Goal: Task Accomplishment & Management: Use online tool/utility

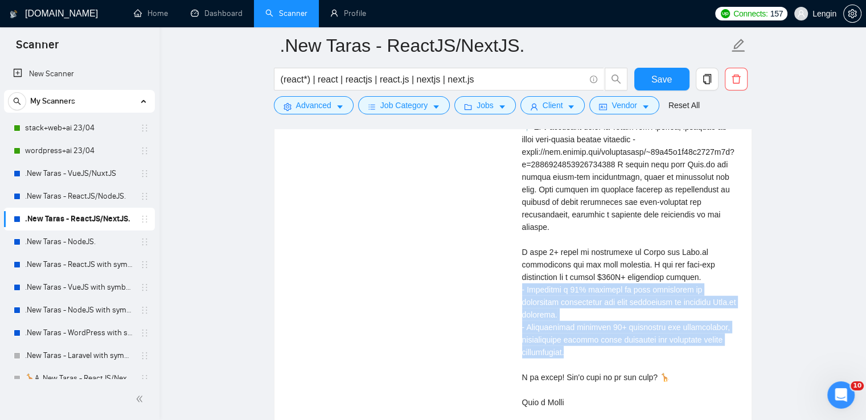
click at [90, 200] on link ".New Taras - ReactJS/NodeJS." at bounding box center [79, 196] width 108 height 23
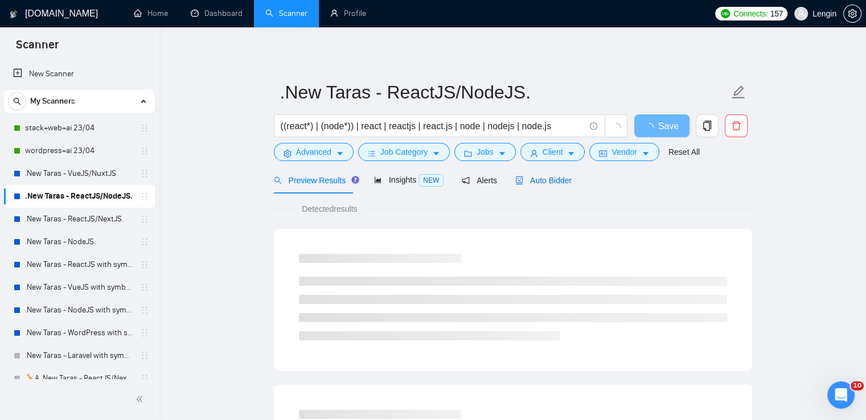
click at [553, 185] on span "Auto Bidder" at bounding box center [543, 180] width 56 height 9
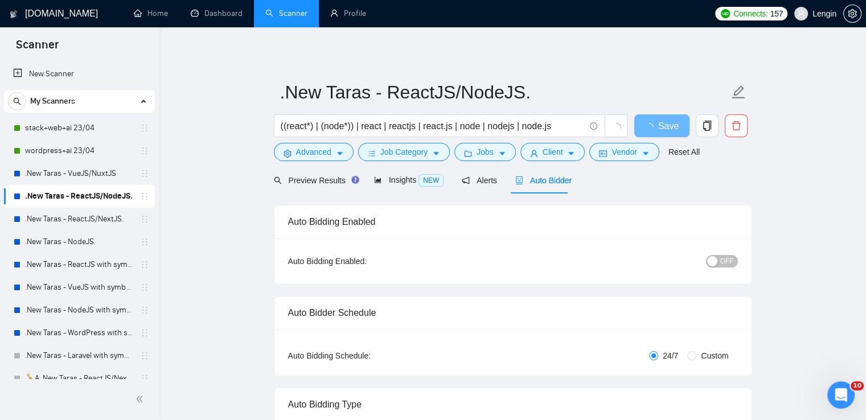
radio input "false"
radio input "true"
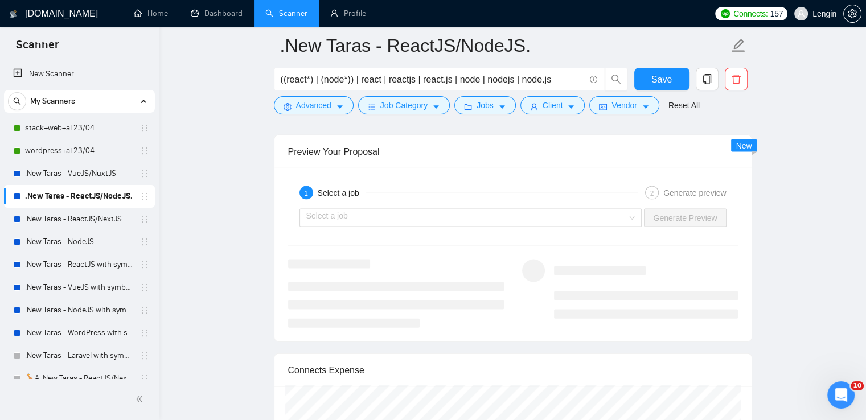
scroll to position [2395, 0]
click at [631, 214] on div "Select a job" at bounding box center [470, 216] width 343 height 18
click at [634, 215] on div "Select a job" at bounding box center [470, 216] width 343 height 18
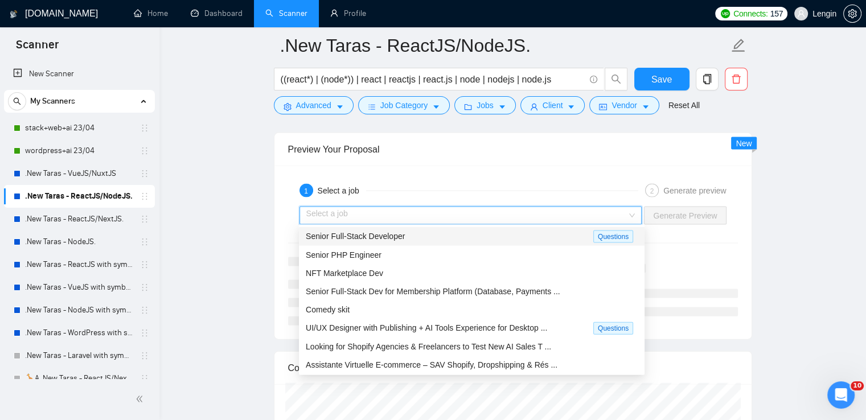
click at [556, 242] on div "Senior Full-Stack Developer" at bounding box center [450, 236] width 288 height 13
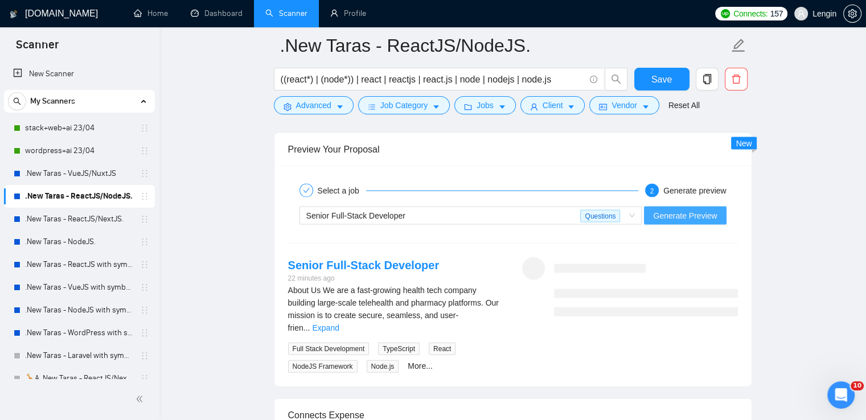
click at [697, 211] on span "Generate Preview" at bounding box center [685, 216] width 64 height 13
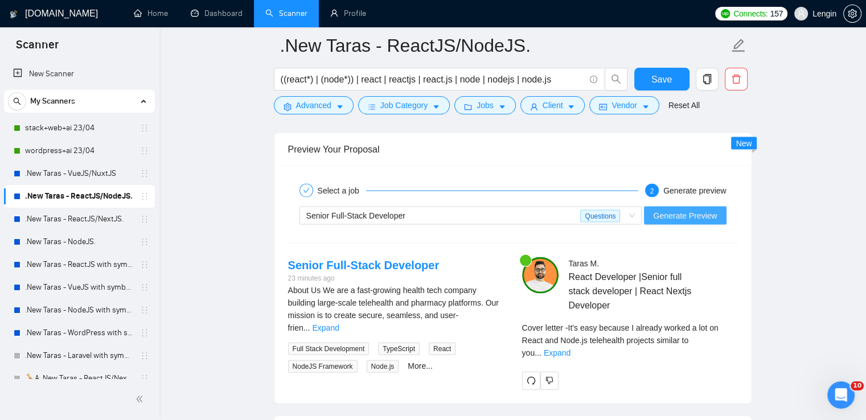
scroll to position [2551, 0]
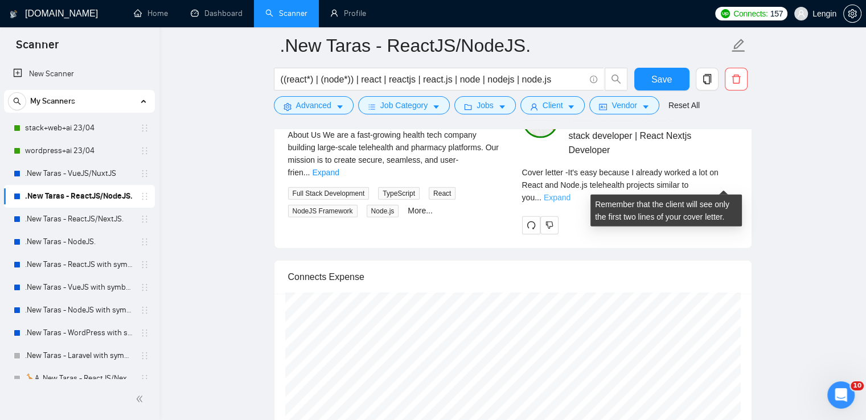
click at [570, 193] on link "Expand" at bounding box center [557, 197] width 27 height 9
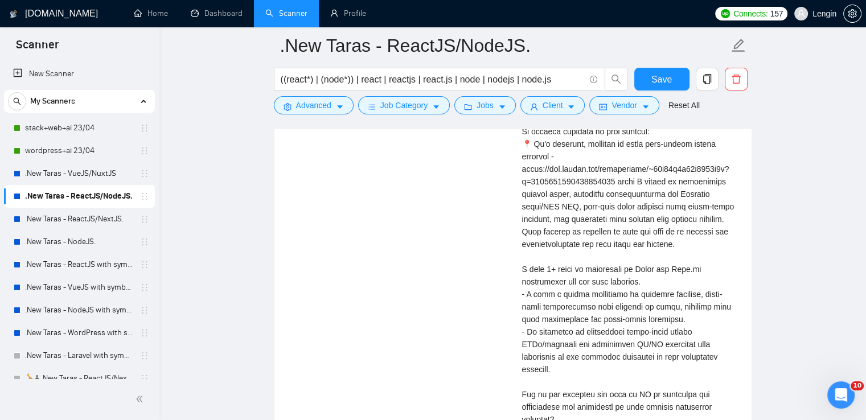
scroll to position [2857, 0]
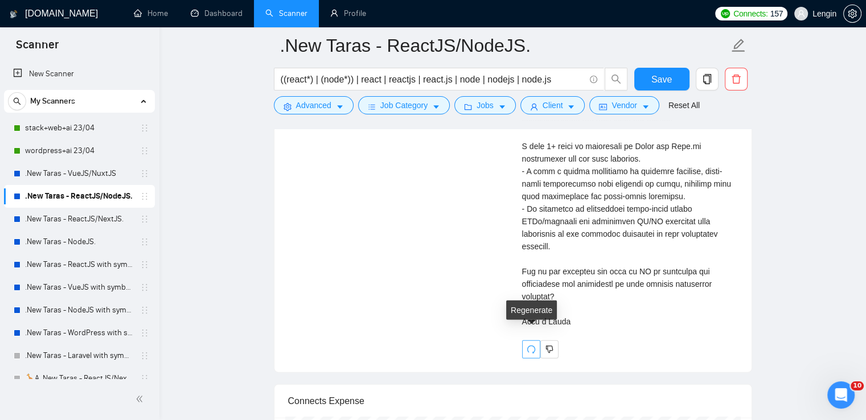
click at [532, 340] on button "button" at bounding box center [531, 349] width 18 height 18
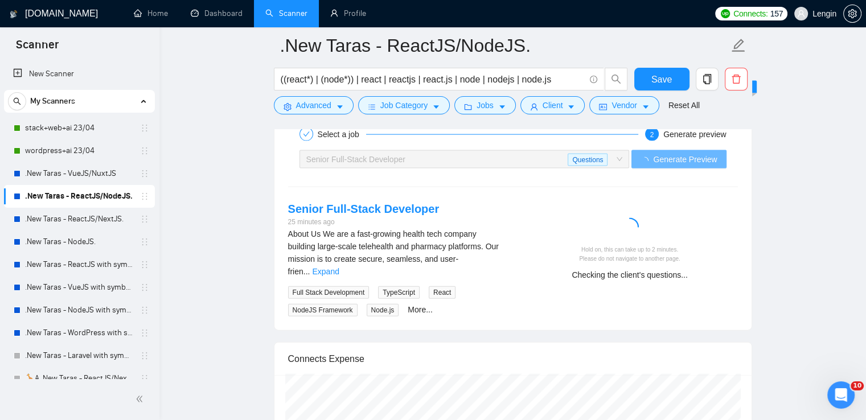
scroll to position [2454, 0]
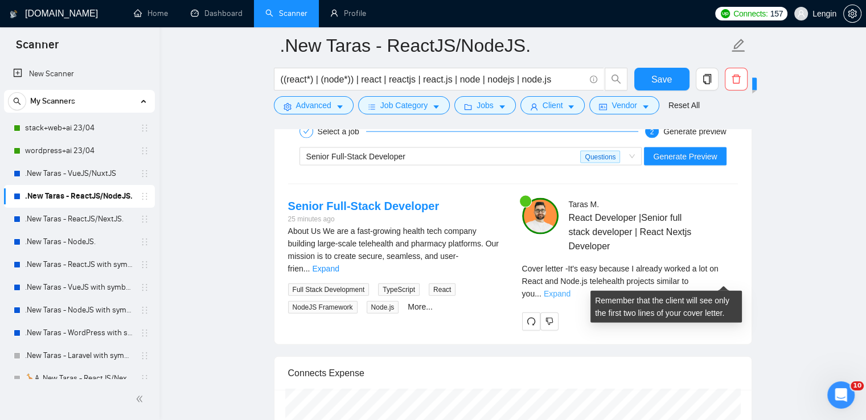
click at [570, 289] on link "Expand" at bounding box center [557, 293] width 27 height 9
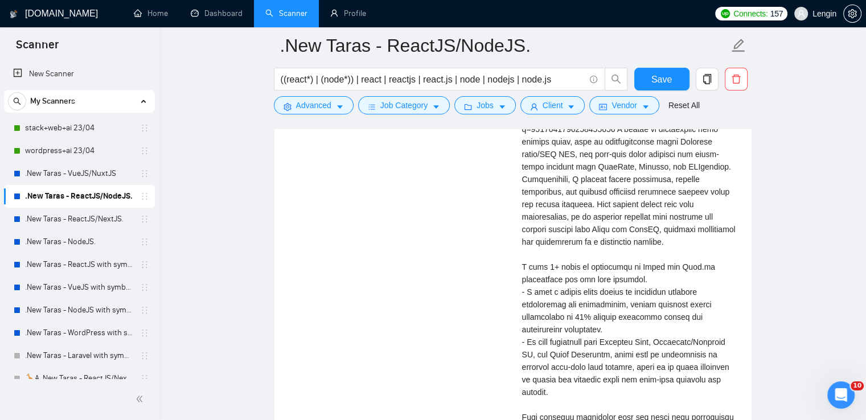
scroll to position [2814, 0]
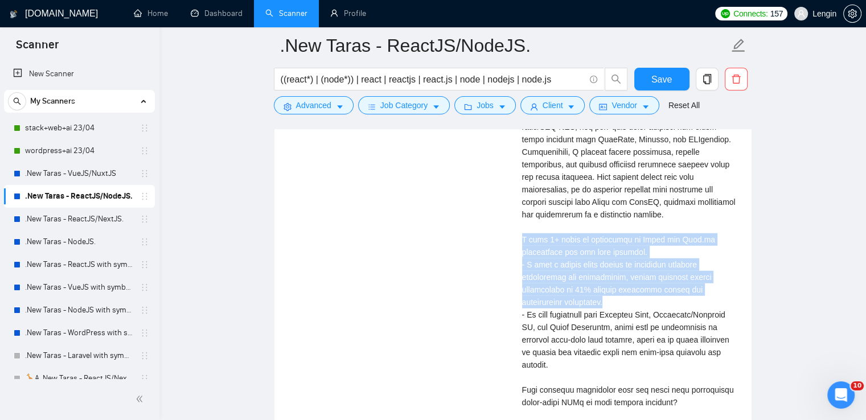
drag, startPoint x: 618, startPoint y: 290, endPoint x: 519, endPoint y: 223, distance: 119.7
click at [519, 223] on div "[PERSON_NAME] React Developer |Senior full stack developer | React Nextjs Devel…" at bounding box center [630, 152] width 234 height 626
copy div "have 8+ years of experience in React and Node.js development and web apps creat…"
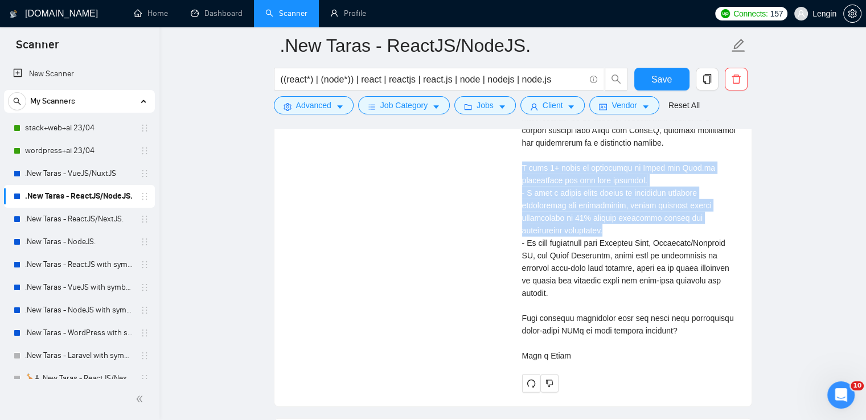
scroll to position [2906, 0]
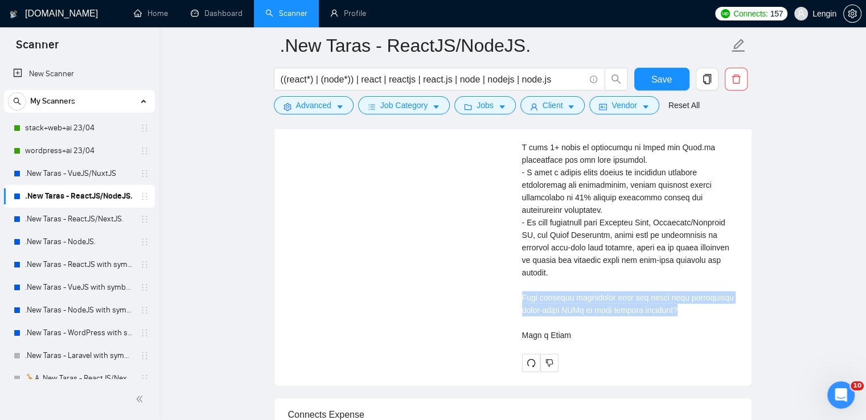
drag, startPoint x: 670, startPoint y: 297, endPoint x: 503, endPoint y: 280, distance: 167.7
click at [503, 280] on div "Senior Full-Stack Developer 25 minutes ago About Us We are a fast-growing healt…" at bounding box center [513, 60] width 468 height 626
copy div "hat specific challenges have you faced with integrating third-party APIs in you…"
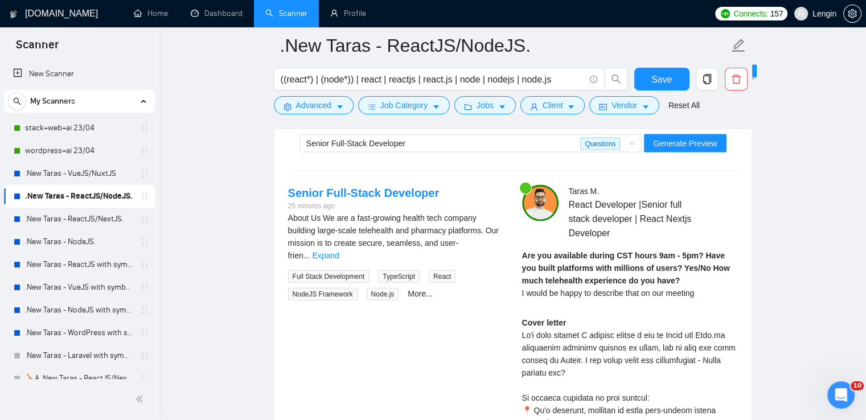
scroll to position [2466, 0]
click at [703, 144] on span "Generate Preview" at bounding box center [685, 144] width 64 height 13
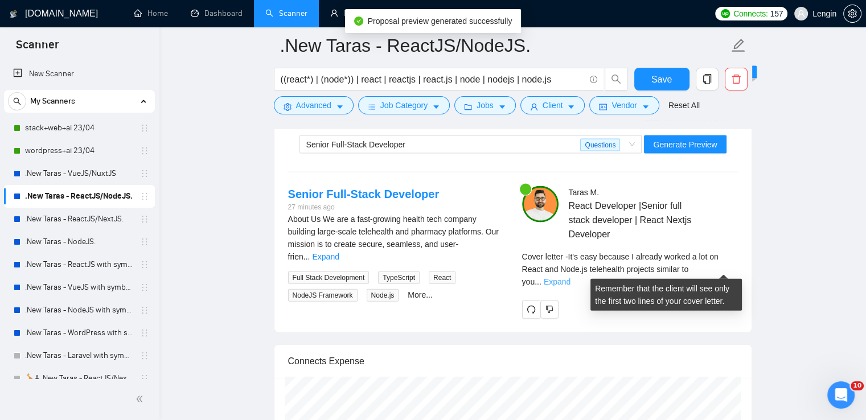
click at [570, 277] on link "Expand" at bounding box center [557, 281] width 27 height 9
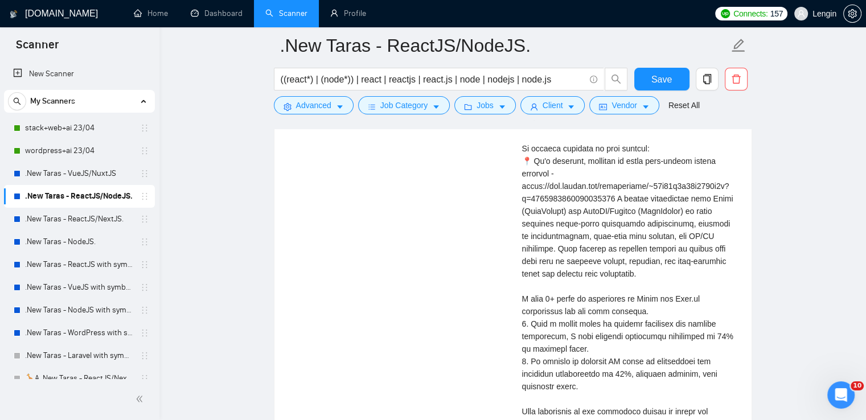
scroll to position [2717, 0]
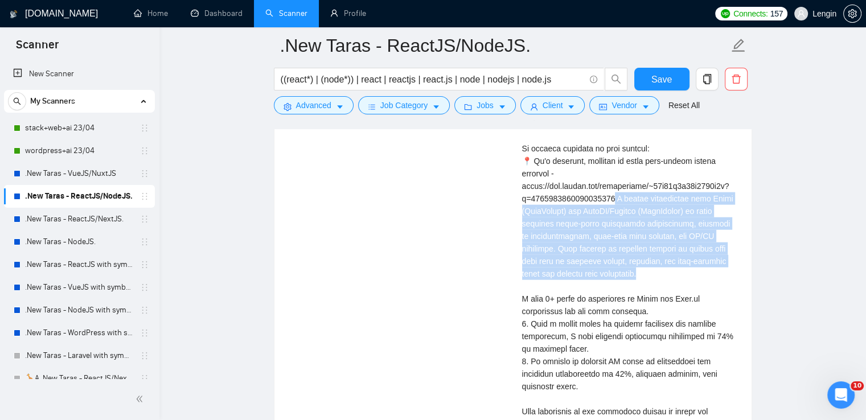
drag, startPoint x: 617, startPoint y: 199, endPoint x: 610, endPoint y: 266, distance: 68.1
click at [610, 266] on div "Cover letter" at bounding box center [630, 261] width 216 height 388
copy div "I worked extensively with React (TypeScript) and NodeJS/Express (TypeScript) to…"
click at [65, 225] on link ".New Taras - ReactJS/NextJS." at bounding box center [79, 219] width 108 height 23
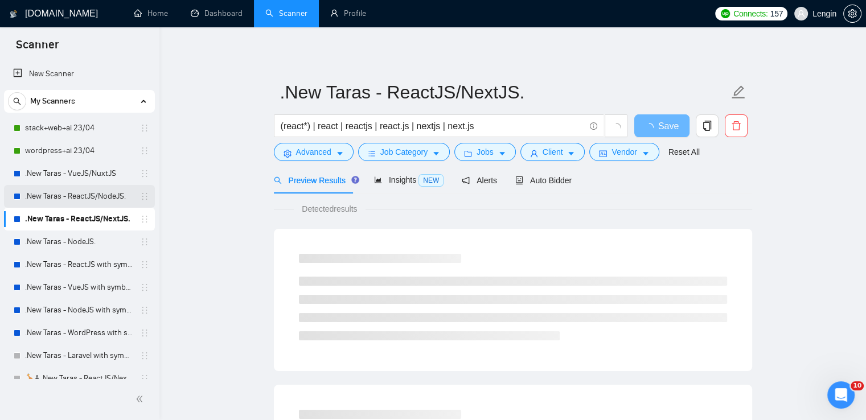
click at [98, 197] on link ".New Taras - ReactJS/NodeJS." at bounding box center [79, 196] width 108 height 23
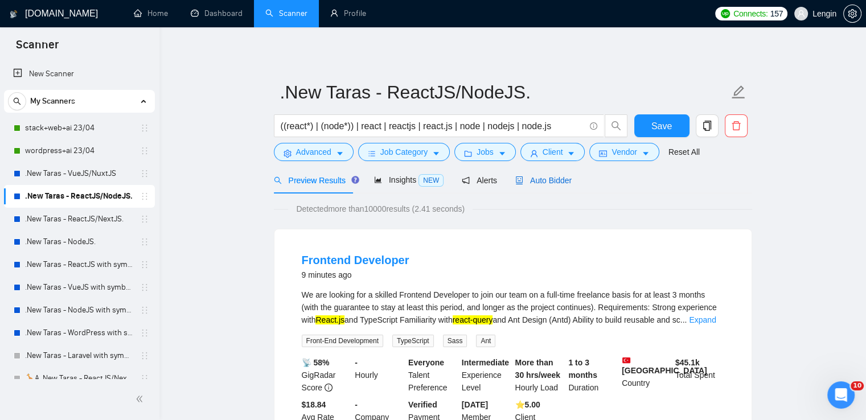
click at [554, 180] on span "Auto Bidder" at bounding box center [543, 180] width 56 height 9
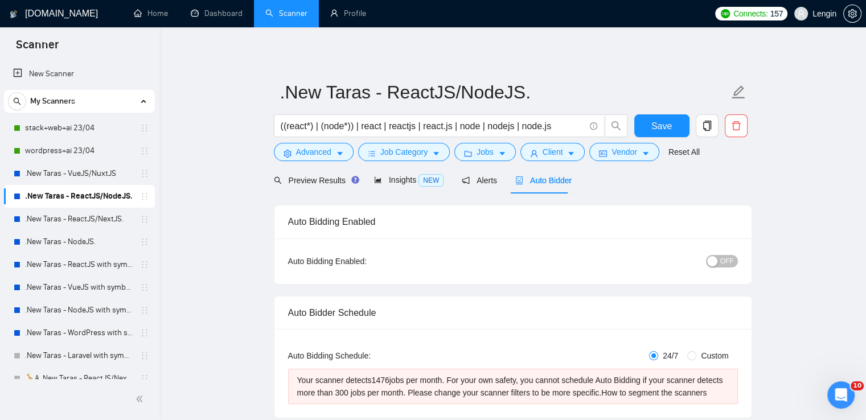
radio input "false"
radio input "true"
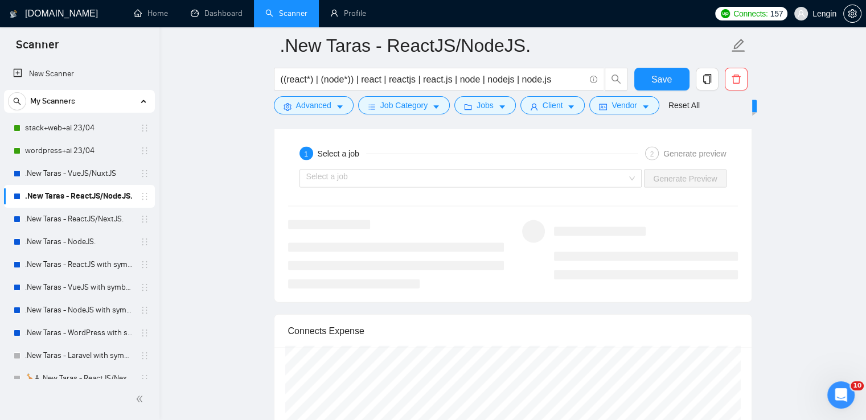
scroll to position [2457, 0]
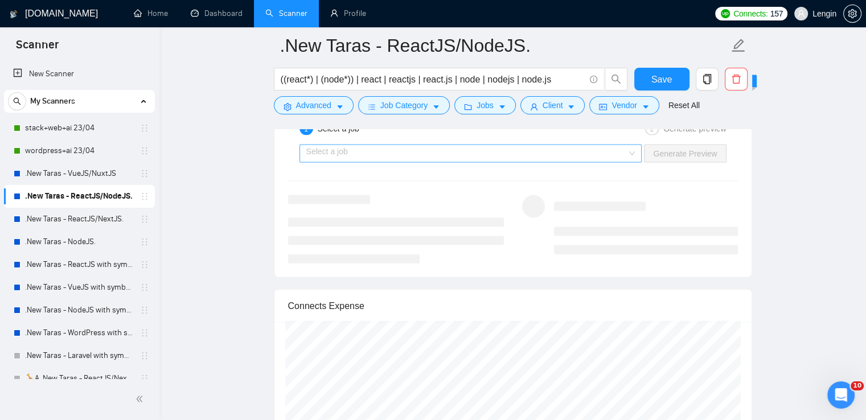
click at [641, 148] on div "Select a job" at bounding box center [470, 154] width 343 height 18
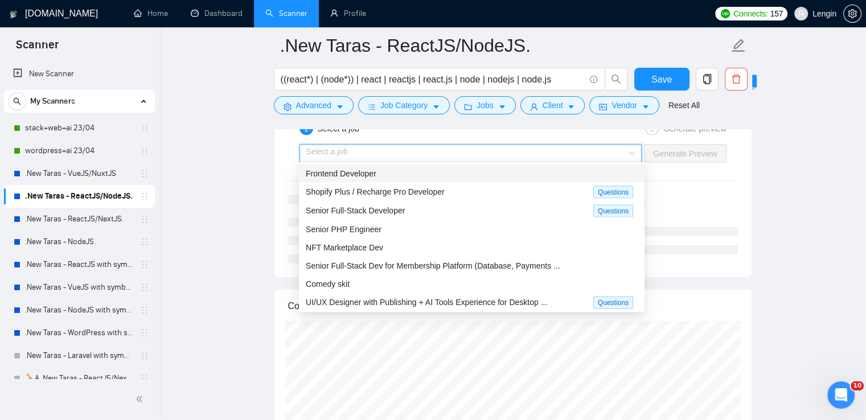
click at [519, 170] on div "Frontend Developer" at bounding box center [472, 173] width 332 height 13
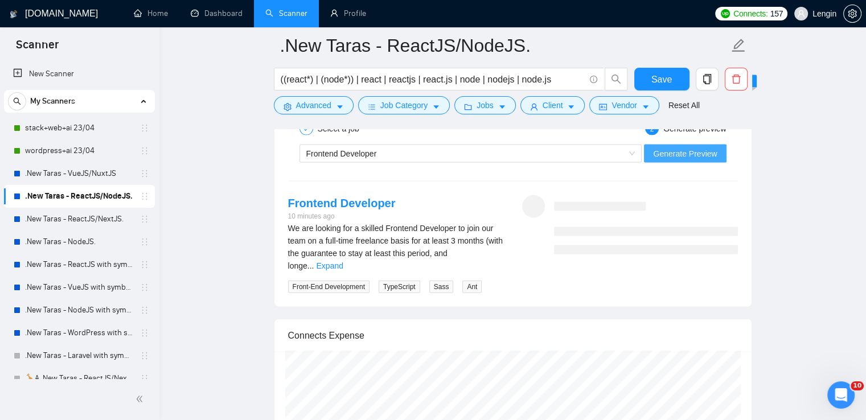
click at [690, 145] on button "Generate Preview" at bounding box center [685, 154] width 82 height 18
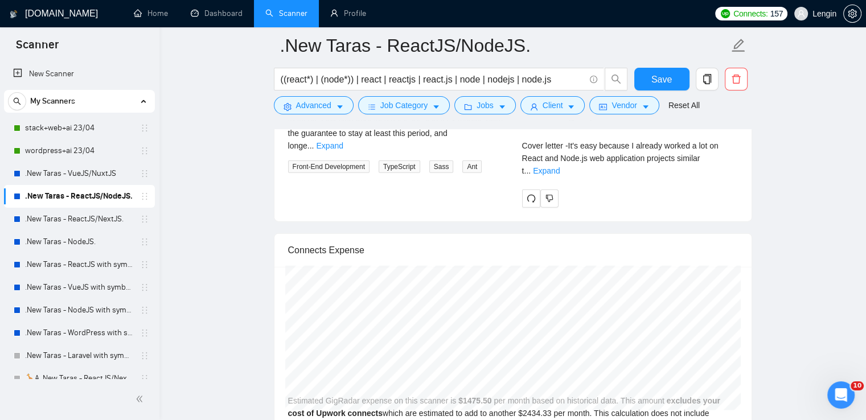
scroll to position [2578, 0]
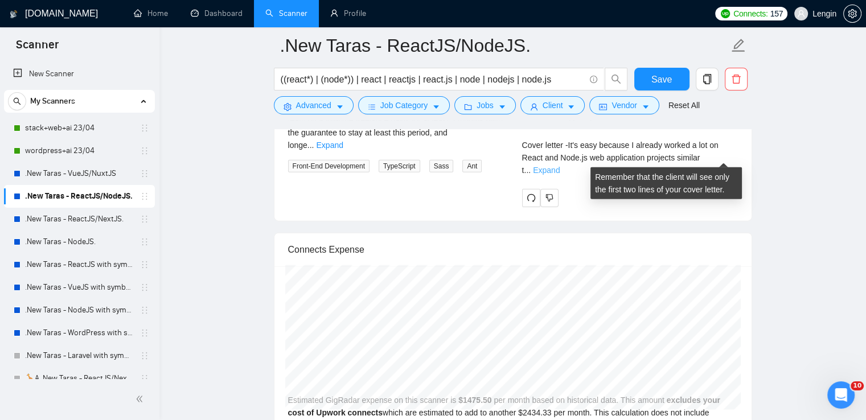
click at [560, 166] on link "Expand" at bounding box center [546, 170] width 27 height 9
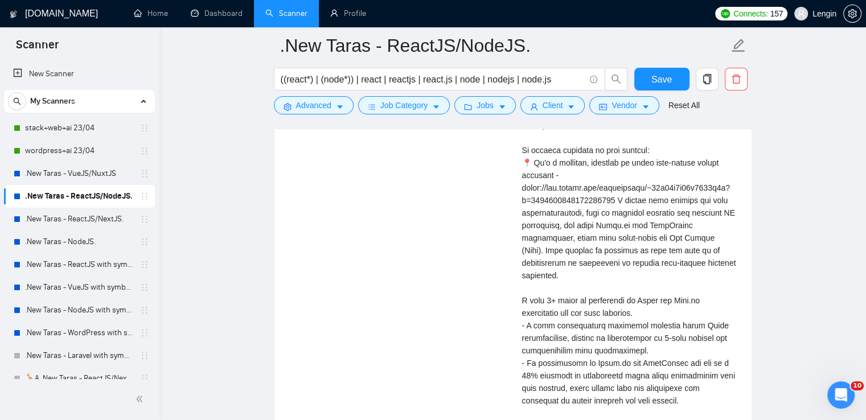
scroll to position [2659, 0]
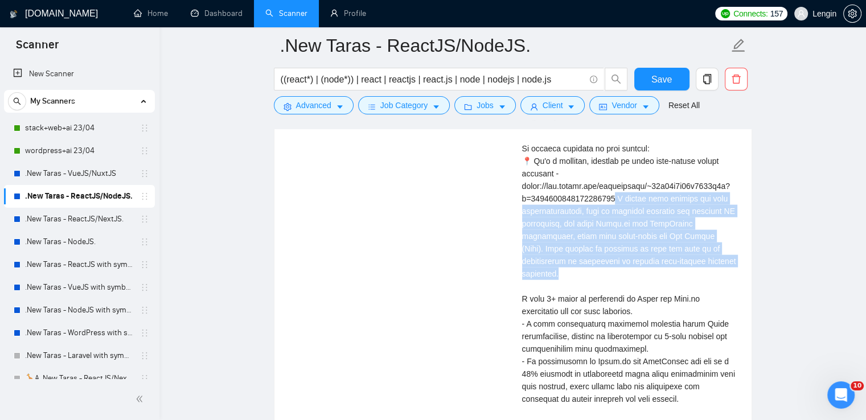
drag, startPoint x: 658, startPoint y: 260, endPoint x: 618, endPoint y: 195, distance: 76.5
click at [618, 195] on div "Cover letter" at bounding box center [630, 267] width 216 height 401
copy div "I worked with exactly the same responsibilities, such as building reusable and …"
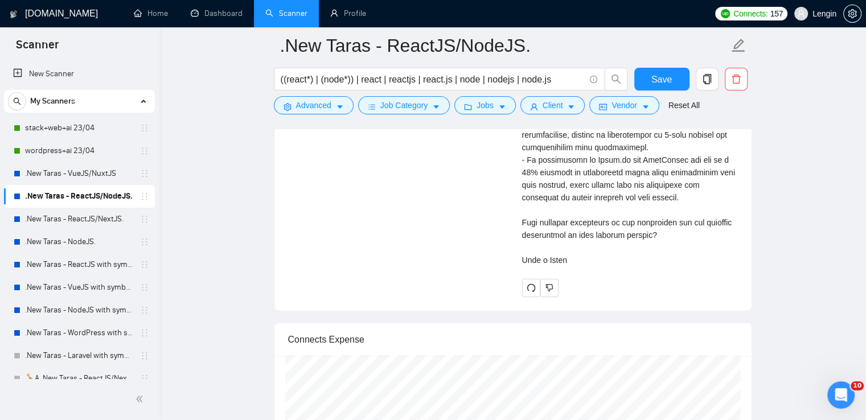
scroll to position [2774, 0]
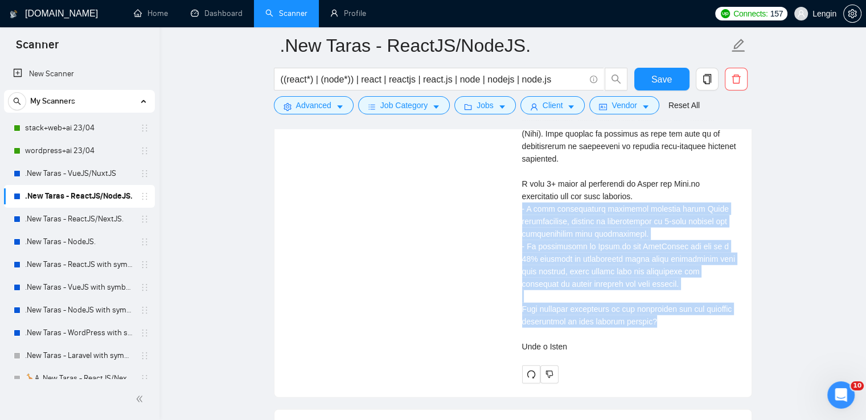
drag, startPoint x: 658, startPoint y: 310, endPoint x: 511, endPoint y: 190, distance: 189.8
click at [511, 190] on div "Frontend Developer 10 minutes ago We are looking for a skilled Frontend Develop…" at bounding box center [513, 131] width 468 height 505
copy div "I have successfully delivered projects using Agile methodologies, showing my ad…"
click at [222, 18] on link "Dashboard" at bounding box center [217, 14] width 52 height 10
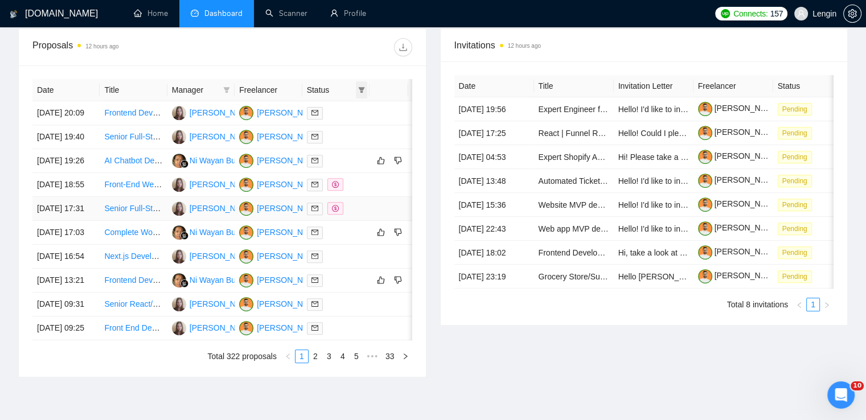
scroll to position [517, 0]
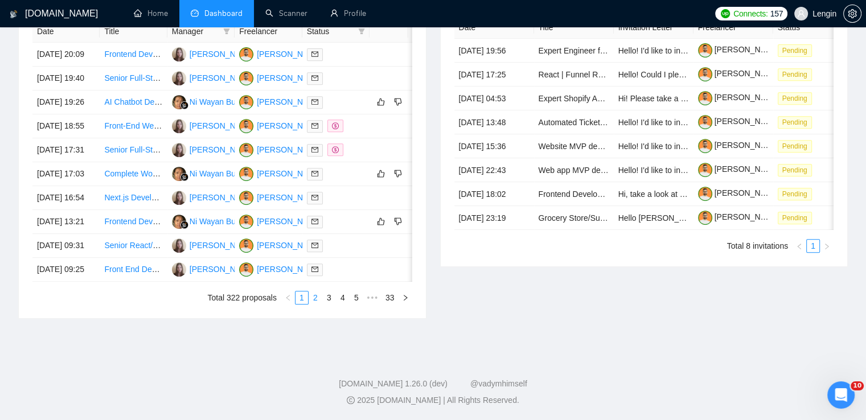
click at [314, 304] on link "2" at bounding box center [315, 298] width 13 height 13
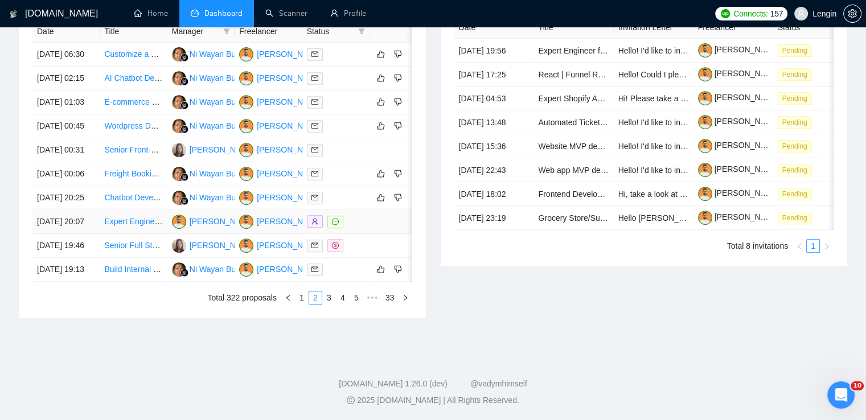
scroll to position [549, 0]
click at [328, 304] on link "3" at bounding box center [329, 298] width 13 height 13
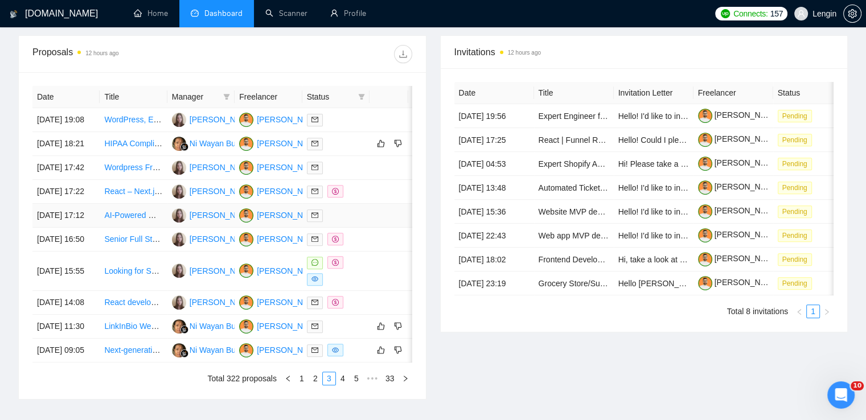
scroll to position [414, 0]
